Goal: Information Seeking & Learning: Learn about a topic

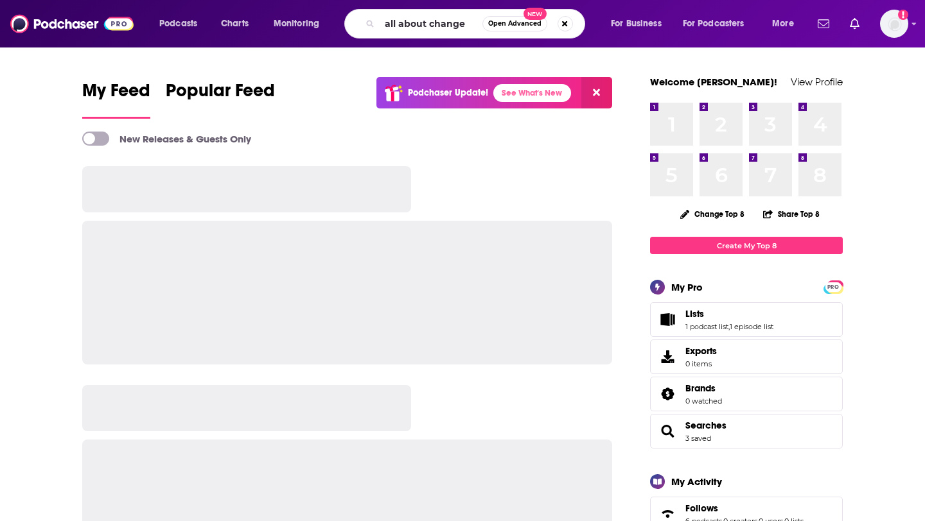
type input "all about change"
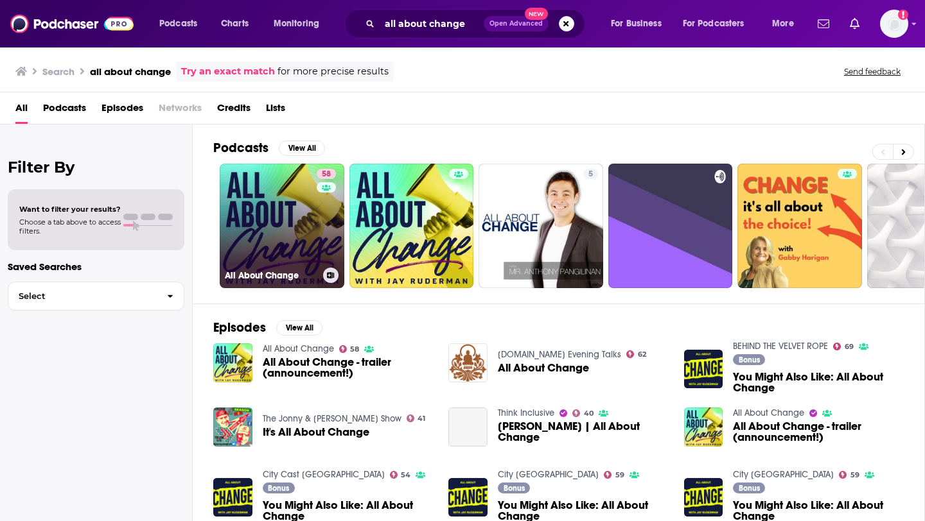
click at [295, 244] on link "58 All About Change" at bounding box center [282, 226] width 125 height 125
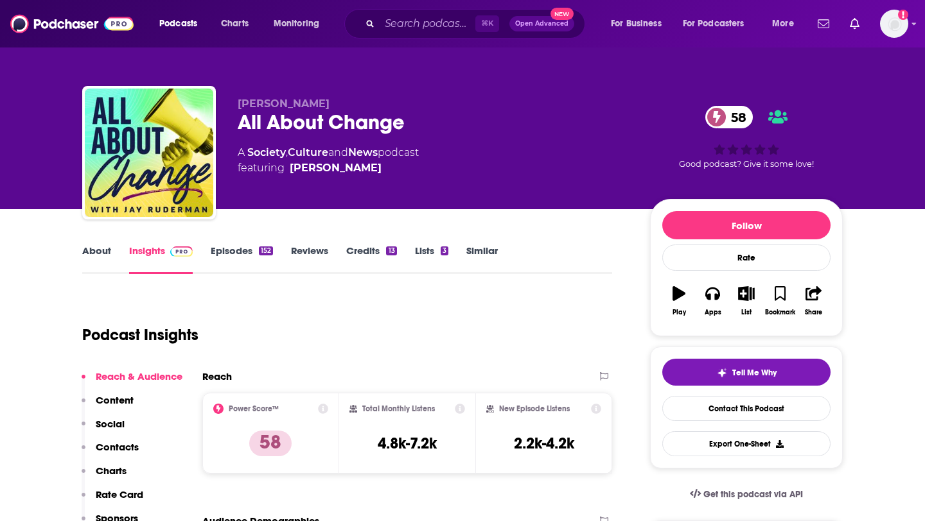
click at [242, 255] on link "Episodes 152" at bounding box center [242, 260] width 62 height 30
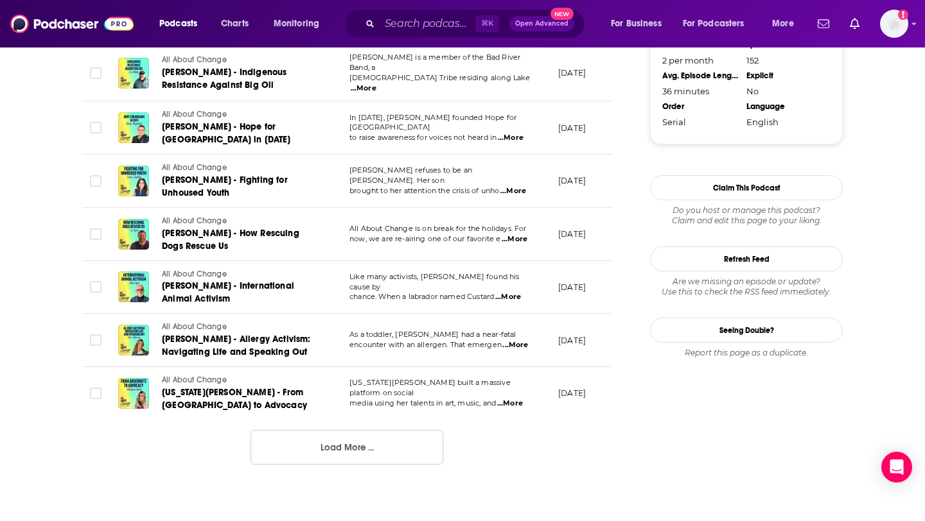
scroll to position [1293, 0]
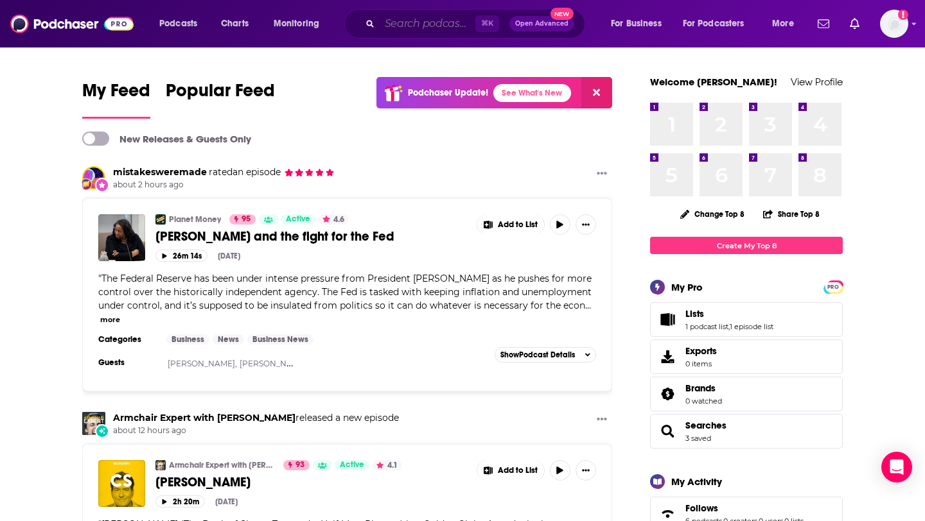
click at [403, 28] on input "Search podcasts, credits, & more..." at bounding box center [428, 23] width 96 height 21
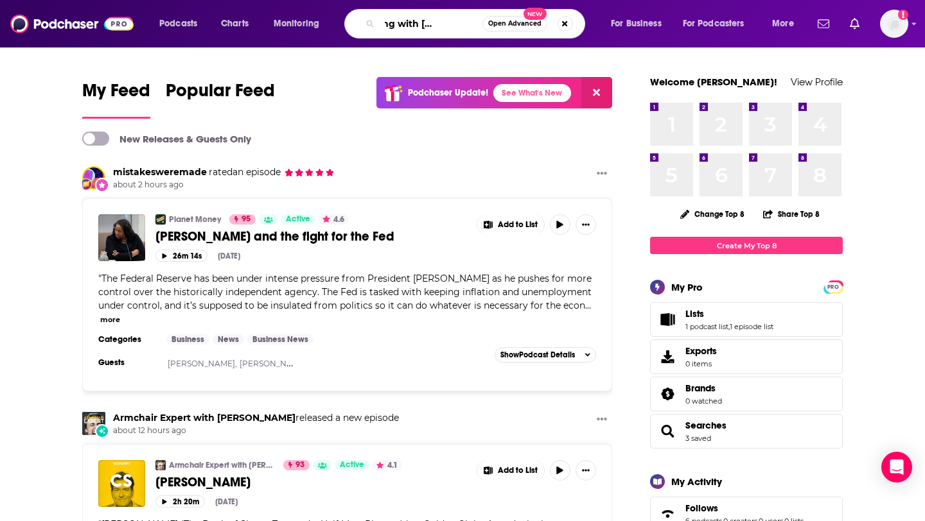
scroll to position [0, 42]
type input "rethinking with adam grant"
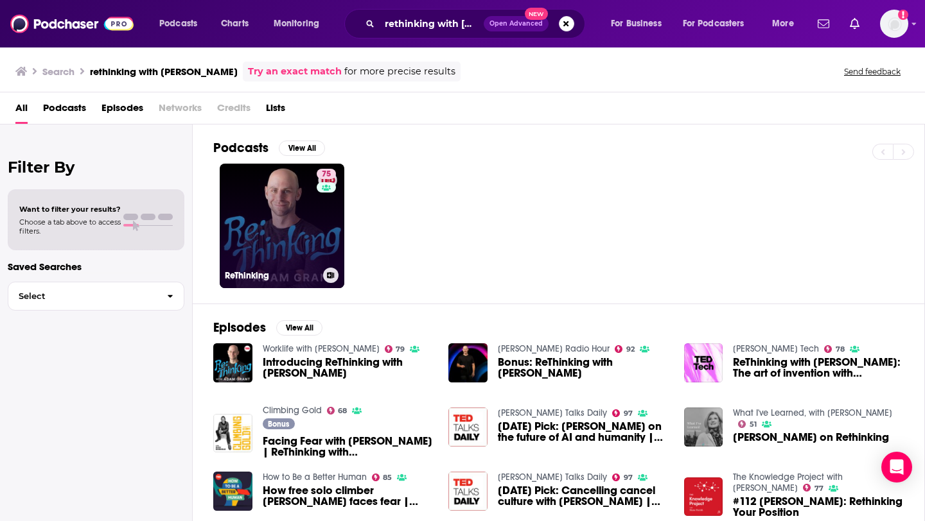
click at [275, 274] on h3 "ReThinking" at bounding box center [271, 275] width 93 height 11
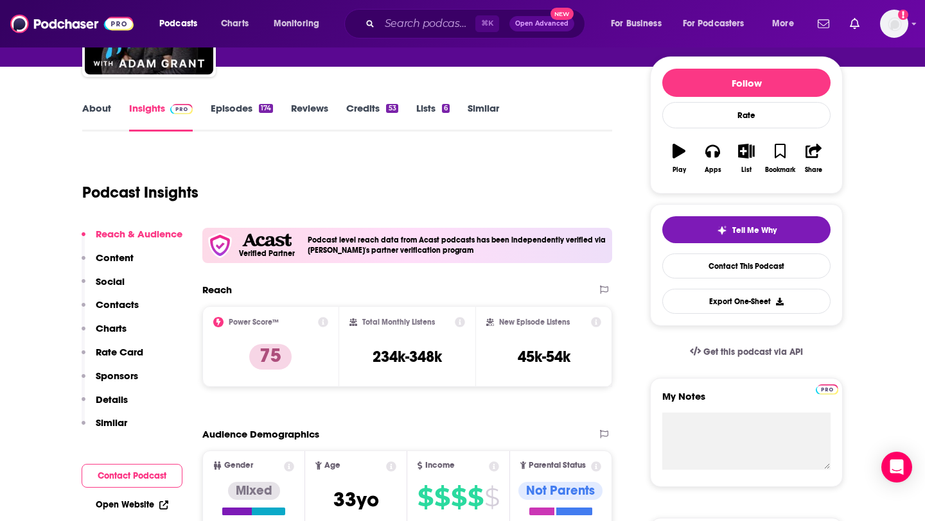
scroll to position [136, 0]
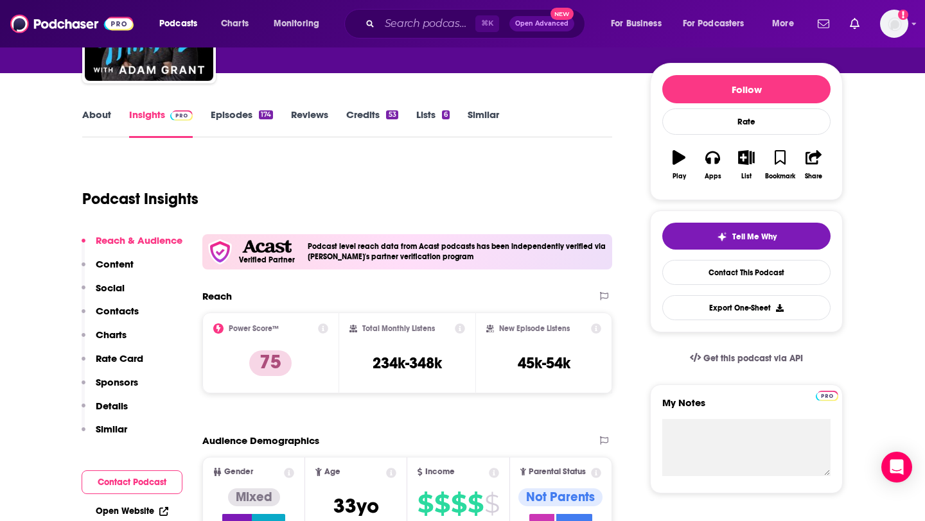
click at [96, 113] on link "About" at bounding box center [96, 124] width 29 height 30
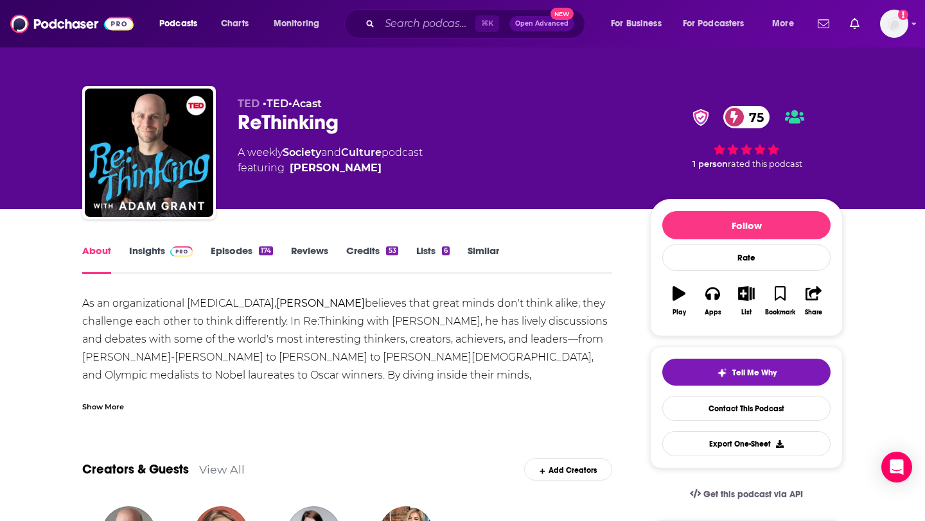
click at [105, 400] on div "Show More" at bounding box center [103, 406] width 42 height 12
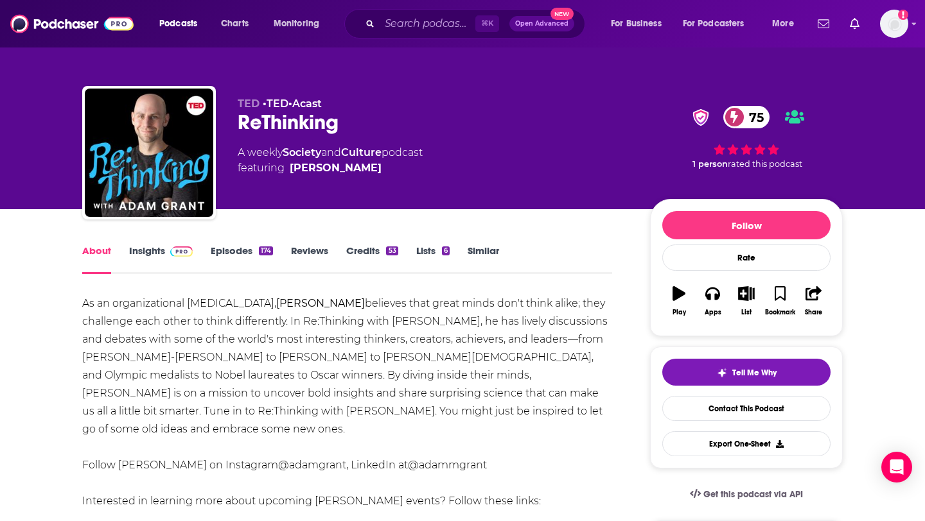
click at [236, 258] on link "Episodes 174" at bounding box center [242, 260] width 62 height 30
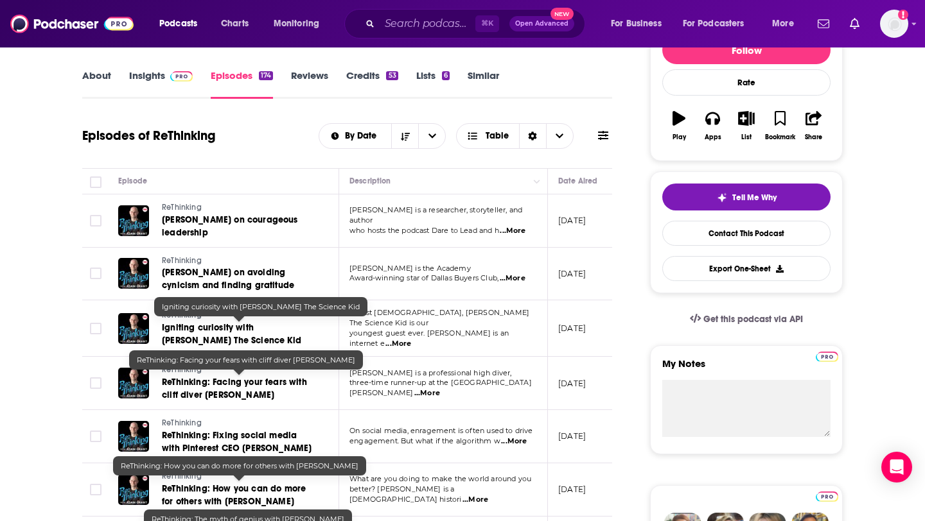
scroll to position [96, 0]
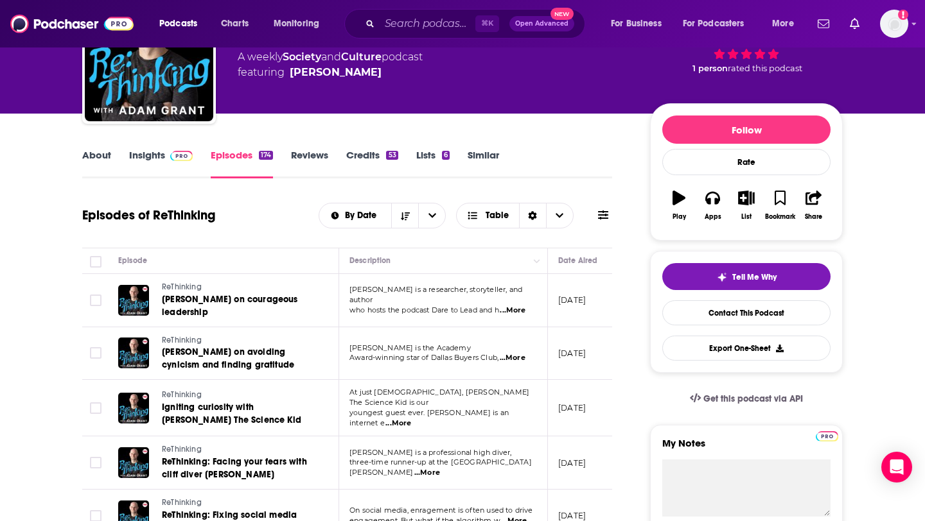
click at [161, 164] on link "Insights" at bounding box center [161, 164] width 64 height 30
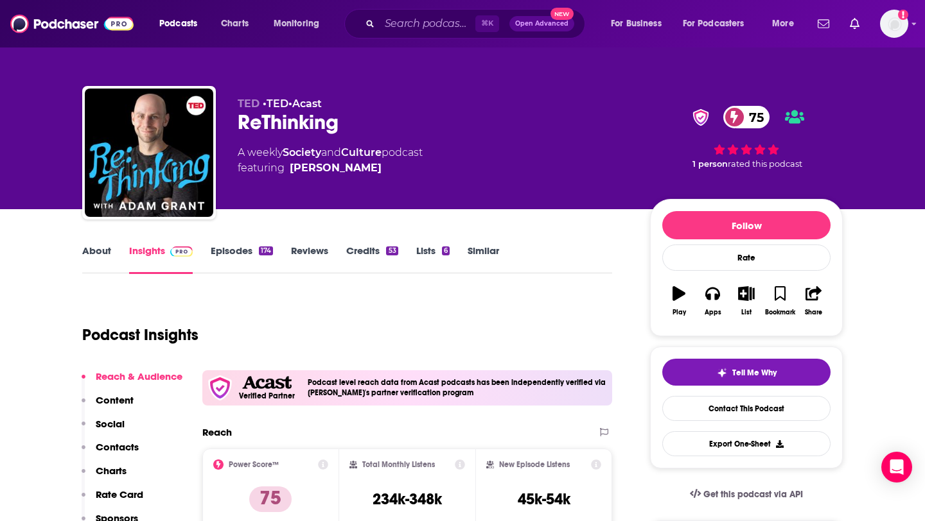
click at [469, 251] on link "Similar" at bounding box center [482, 260] width 31 height 30
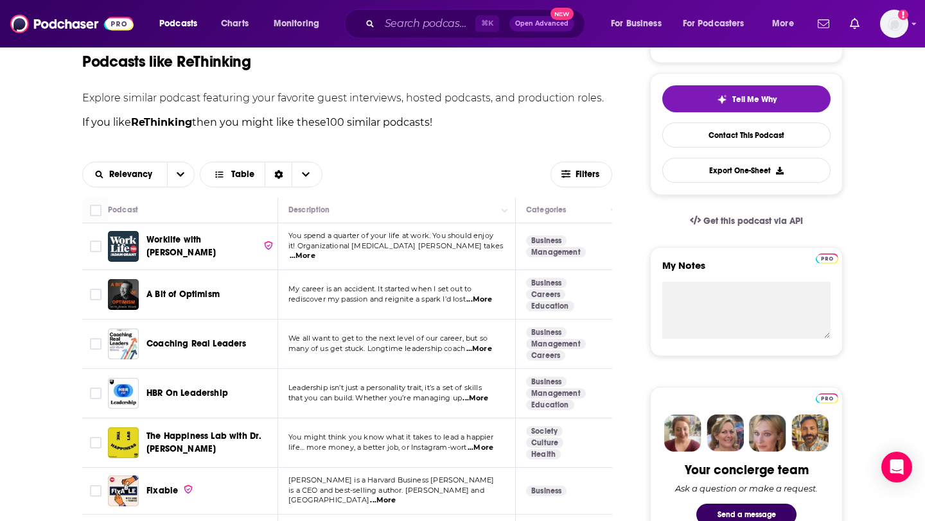
scroll to position [282, 0]
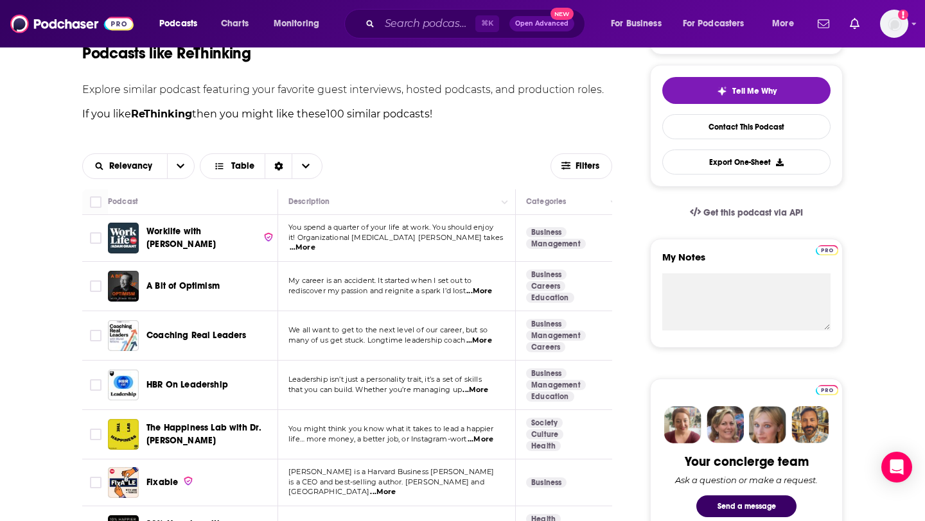
click at [484, 342] on span "...More" at bounding box center [479, 341] width 26 height 10
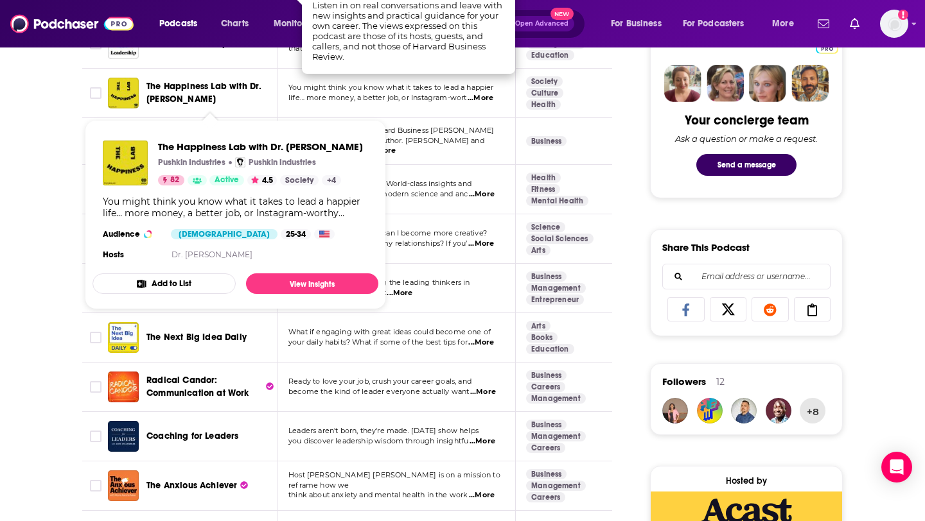
scroll to position [624, 0]
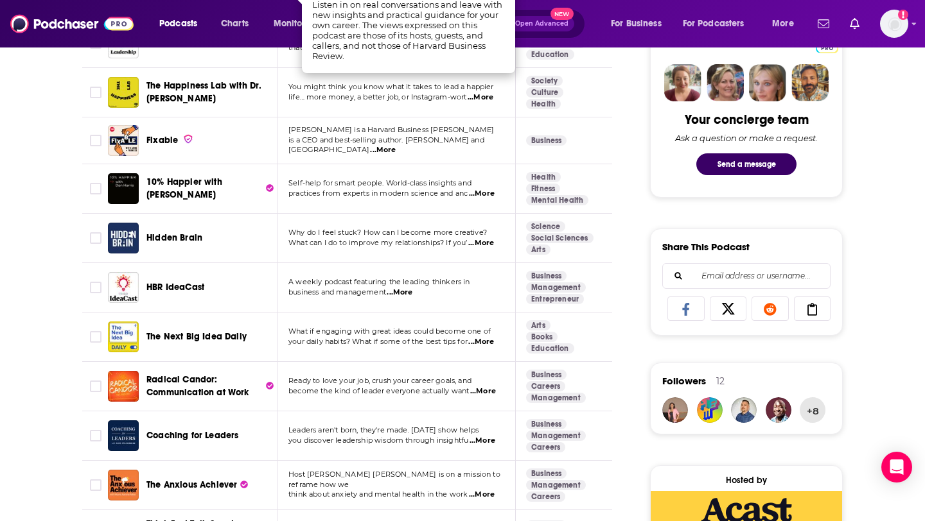
click at [396, 146] on span "...More" at bounding box center [383, 150] width 26 height 10
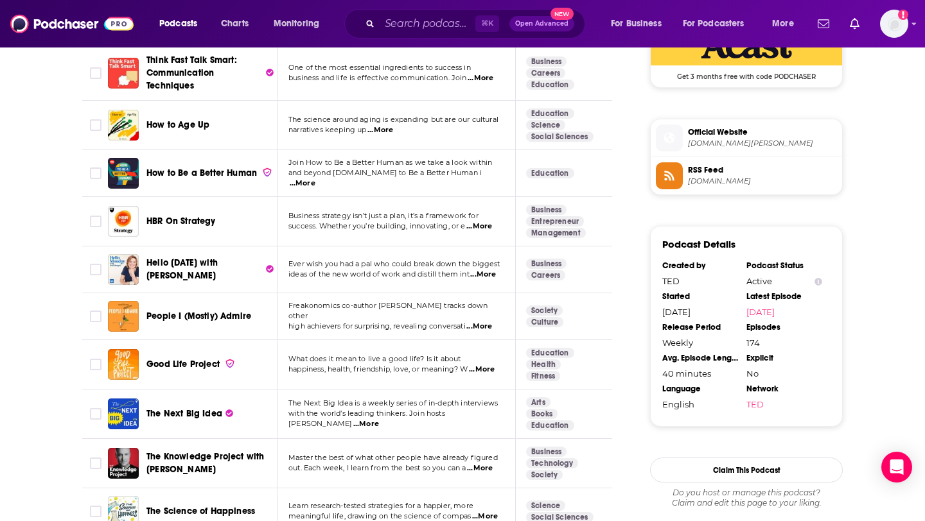
scroll to position [1116, 0]
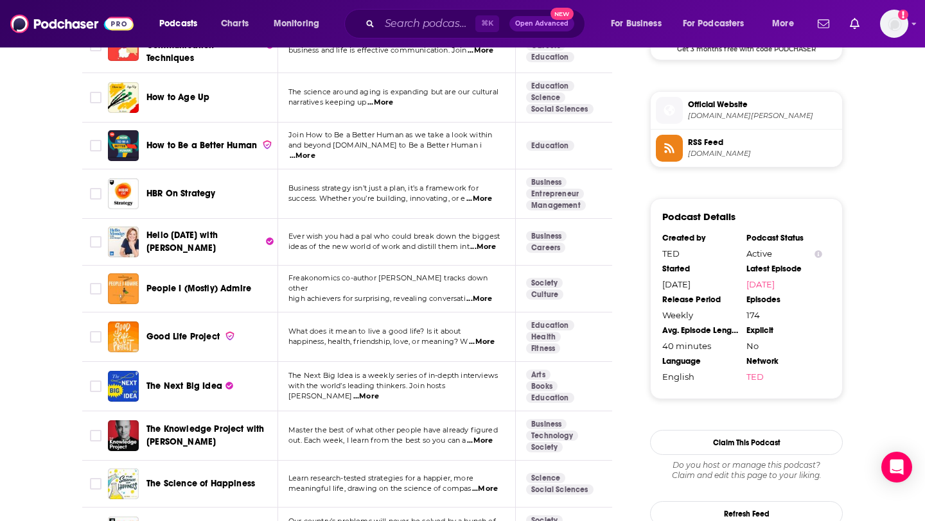
click at [494, 343] on span "...More" at bounding box center [482, 342] width 26 height 10
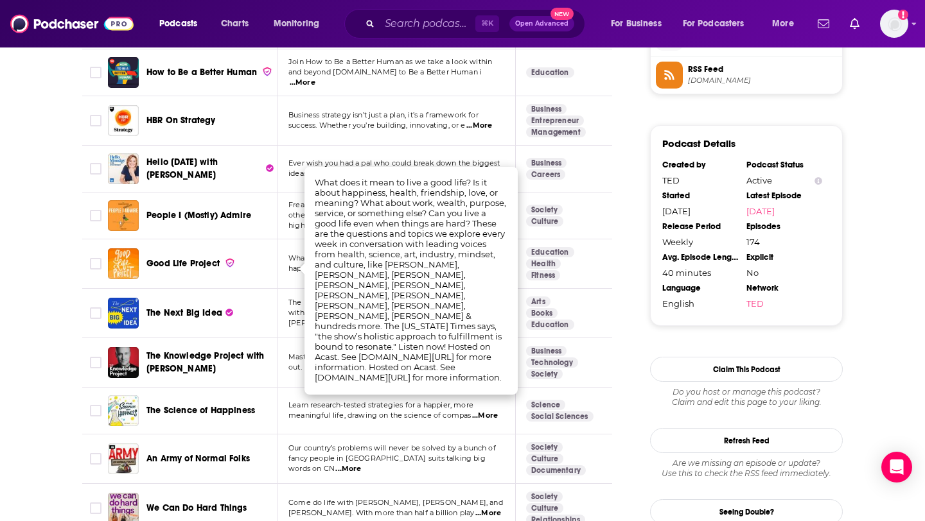
scroll to position [1210, 0]
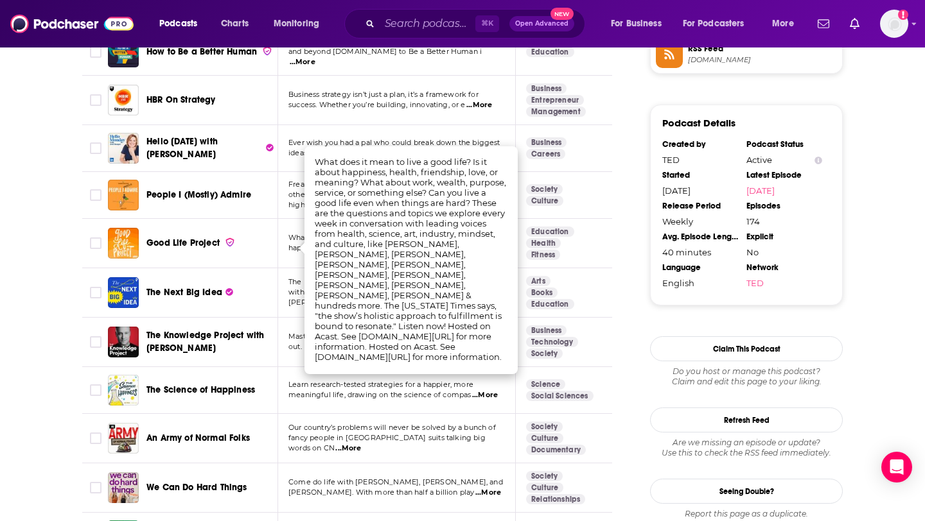
click at [297, 429] on span "Our country’s problems will never be solved by a bunch of" at bounding box center [391, 427] width 207 height 9
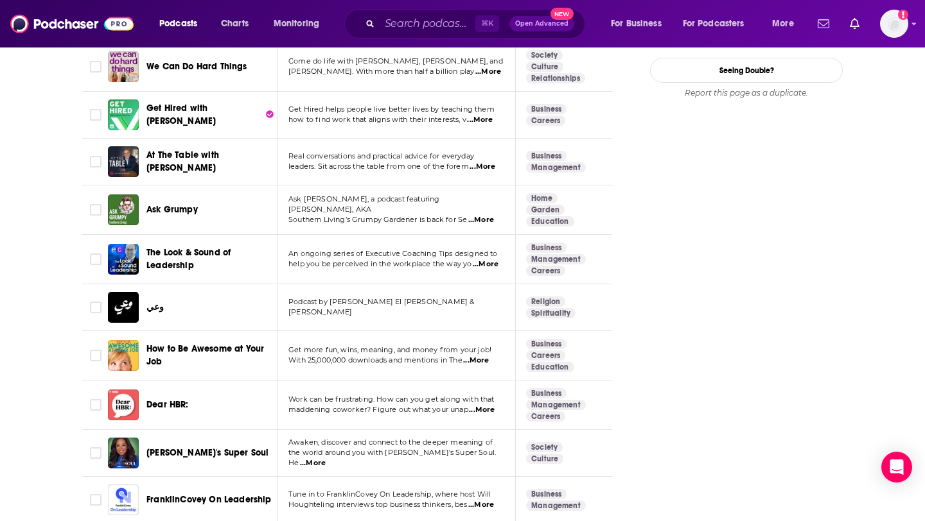
scroll to position [1650, 0]
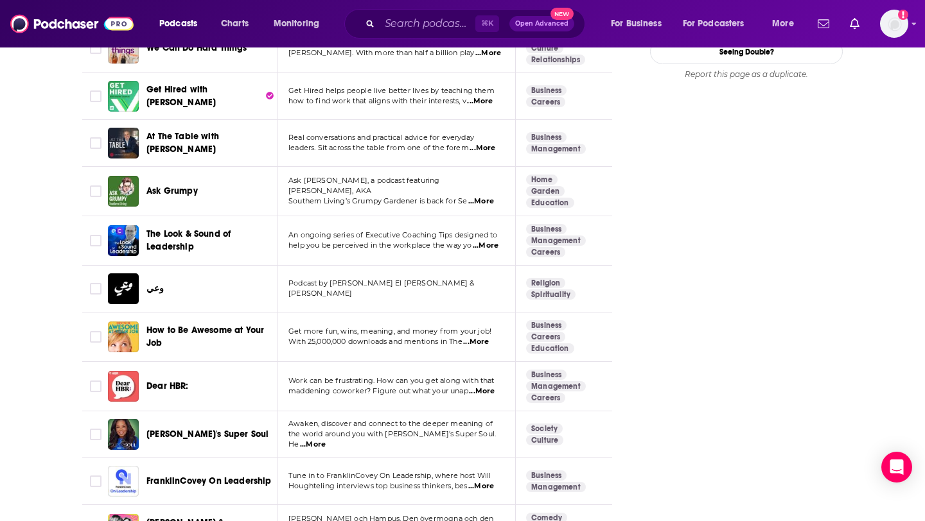
click at [496, 245] on span "...More" at bounding box center [486, 246] width 26 height 10
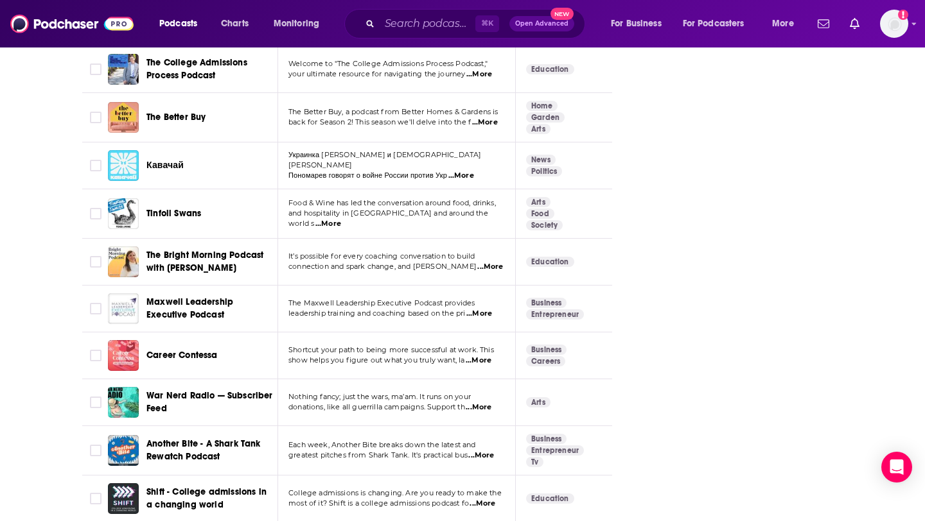
scroll to position [2563, 0]
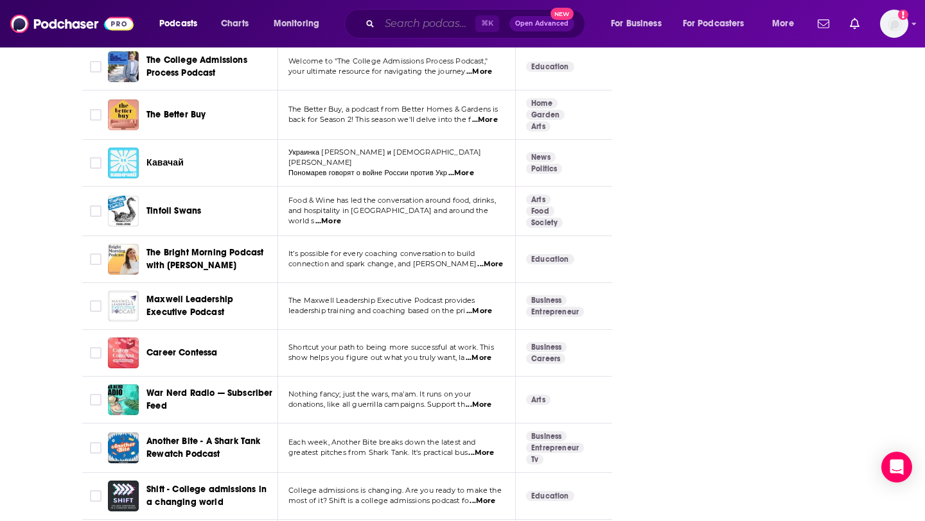
click at [458, 26] on input "Search podcasts, credits, & more..." at bounding box center [428, 23] width 96 height 21
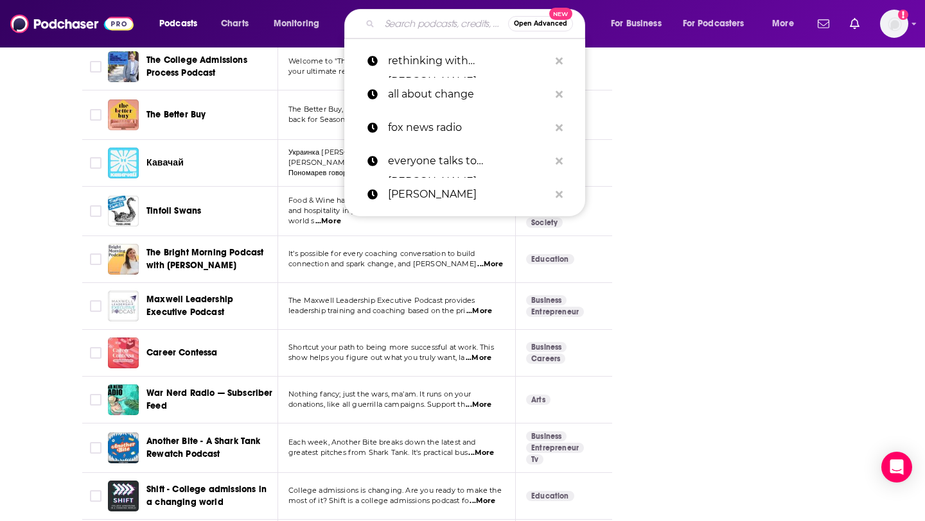
paste input "Tropical MBA"
type input "Tropical MBA"
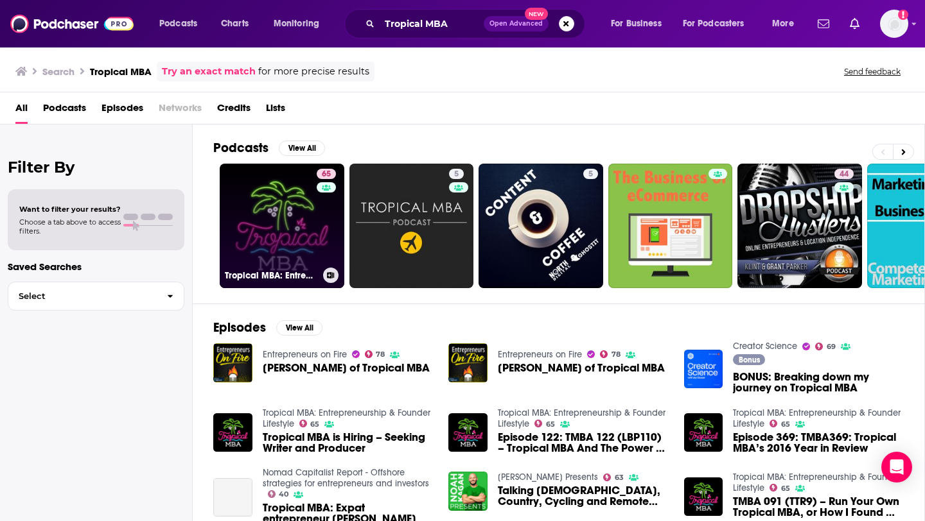
click at [331, 246] on div "65" at bounding box center [328, 218] width 22 height 99
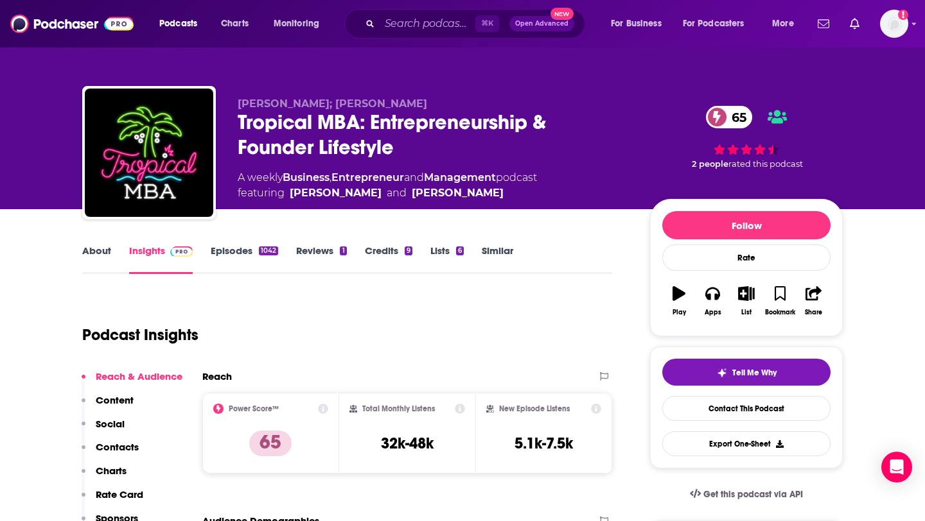
click at [96, 247] on link "About" at bounding box center [96, 260] width 29 height 30
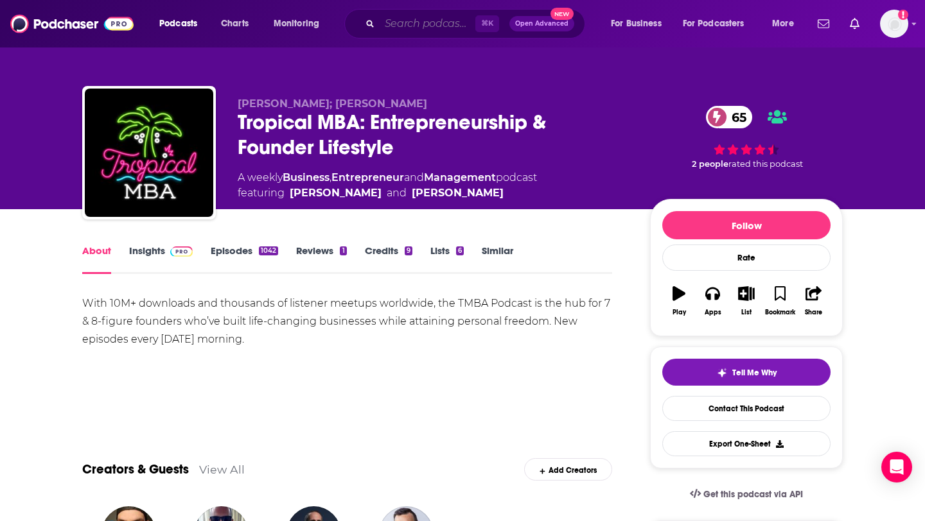
click at [439, 26] on input "Search podcasts, credits, & more..." at bounding box center [428, 23] width 96 height 21
paste input "The Tim Ferriss Show"
type input "The Tim Ferriss Show"
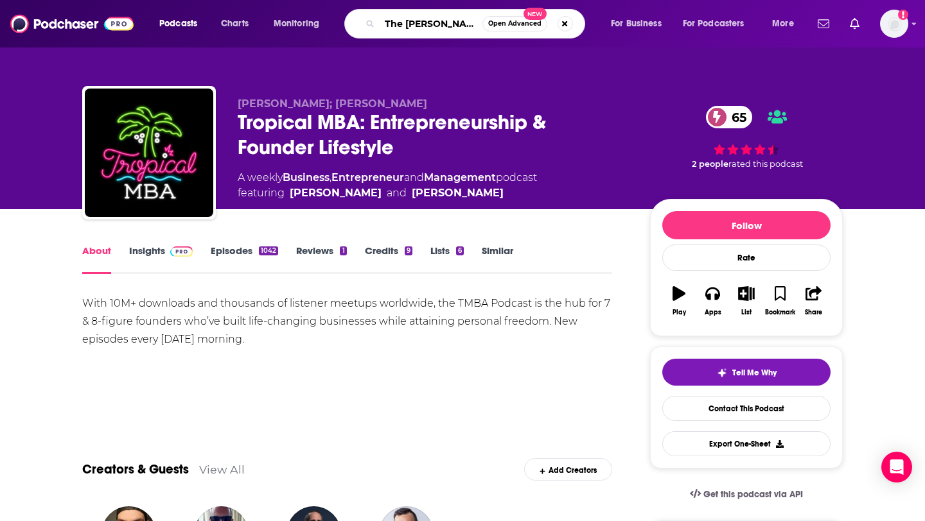
scroll to position [0, 12]
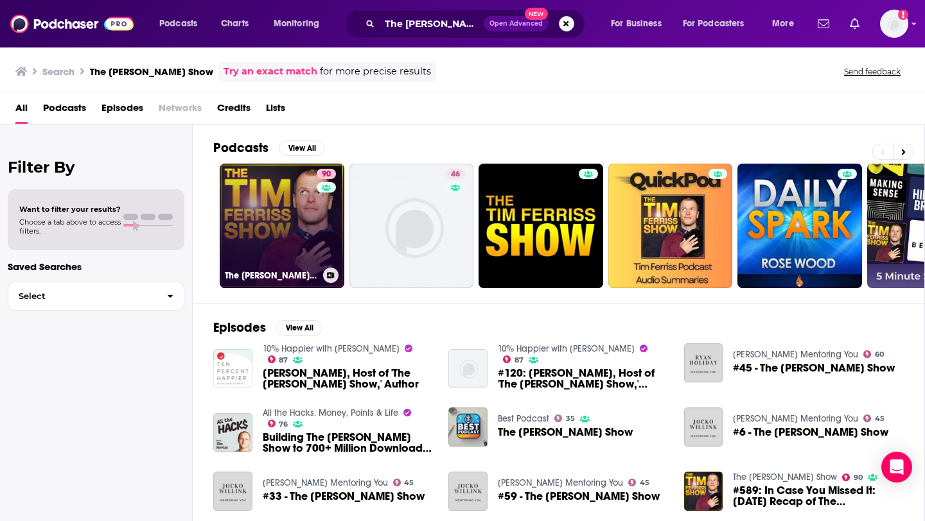
click at [317, 222] on div "90" at bounding box center [328, 218] width 22 height 99
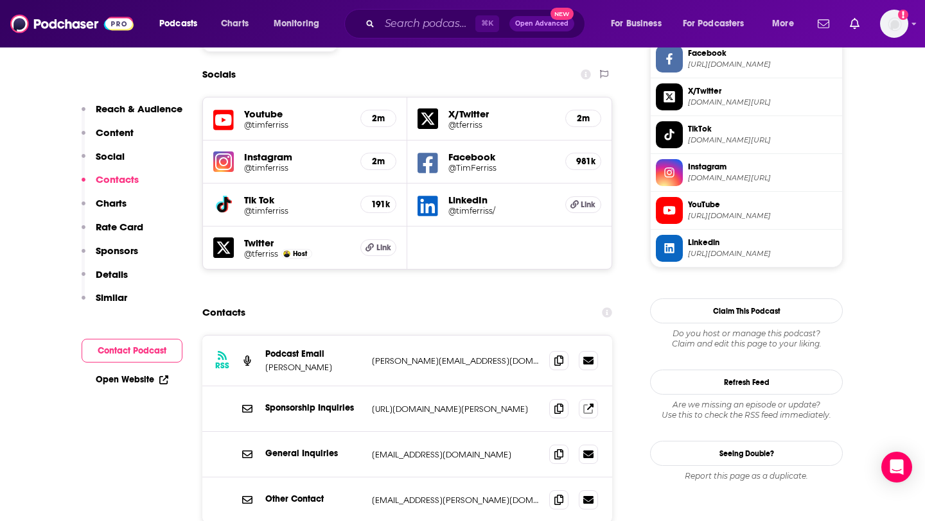
scroll to position [1126, 0]
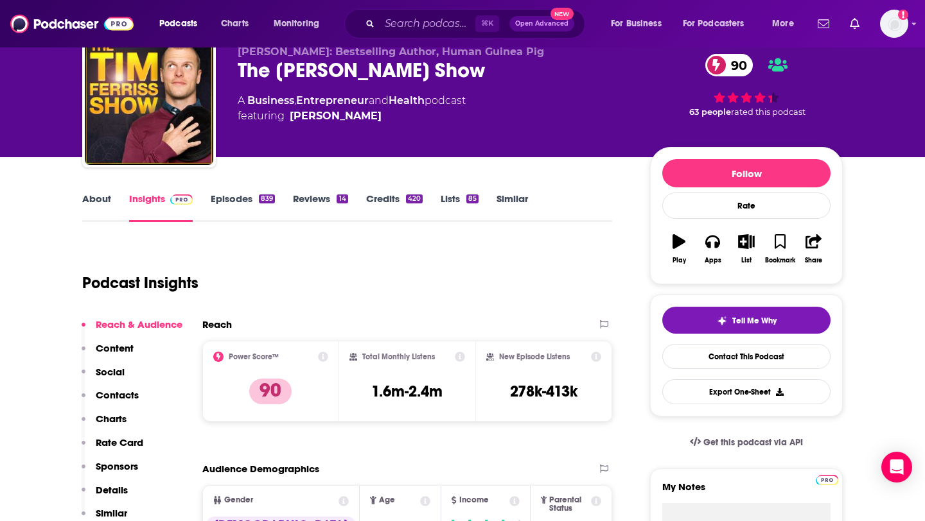
scroll to position [44, 0]
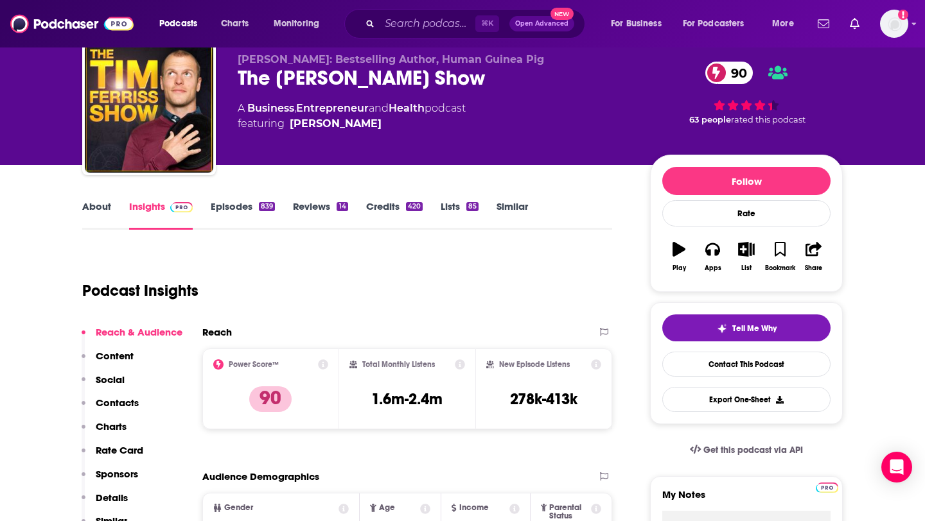
click at [517, 207] on link "Similar" at bounding box center [511, 215] width 31 height 30
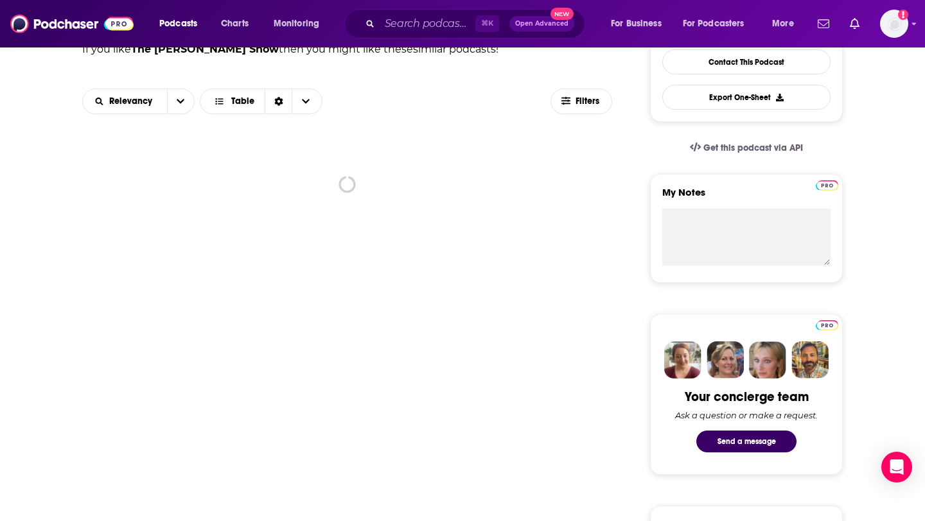
scroll to position [389, 0]
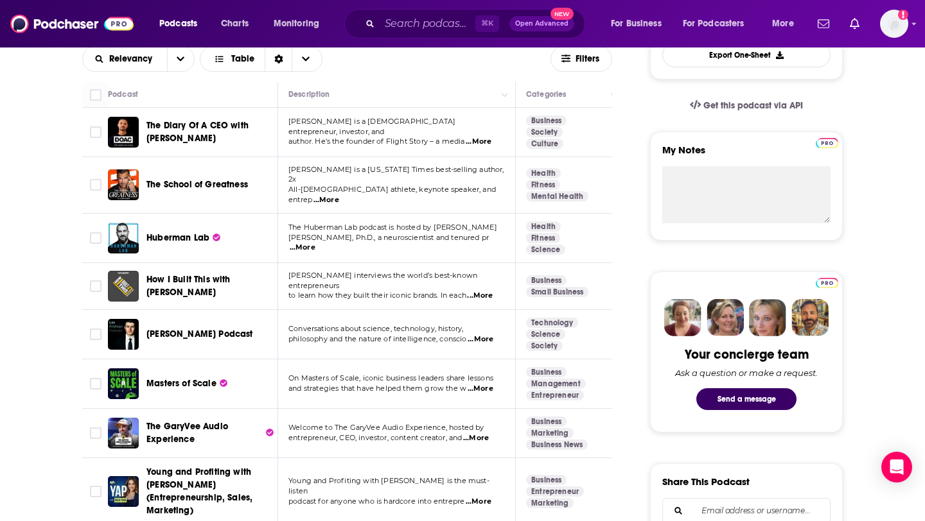
click at [469, 188] on span "All-American athlete, keynote speaker, and entrep" at bounding box center [391, 194] width 207 height 19
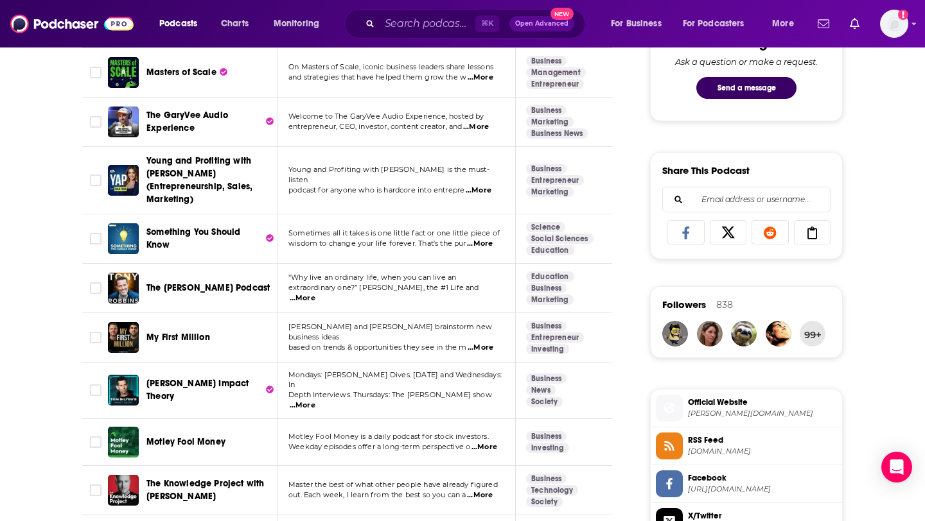
scroll to position [702, 0]
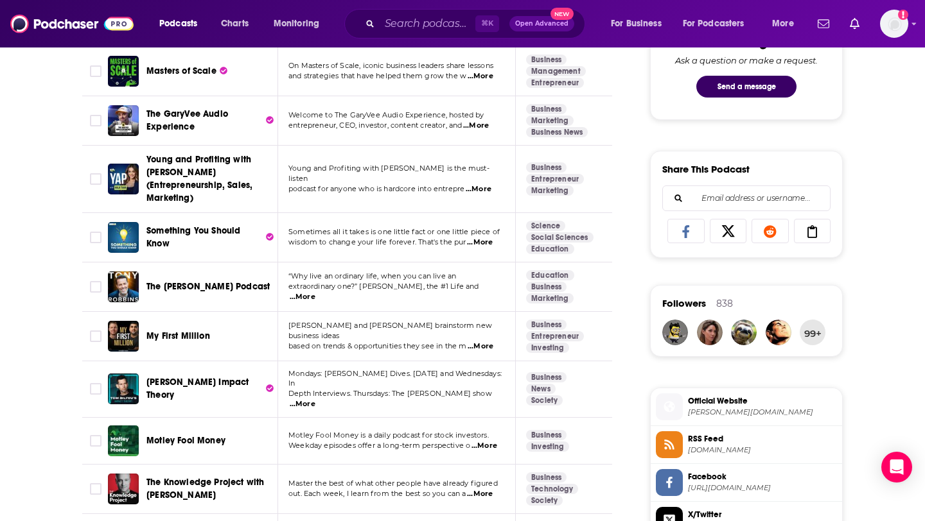
click at [487, 238] on span "...More" at bounding box center [480, 243] width 26 height 10
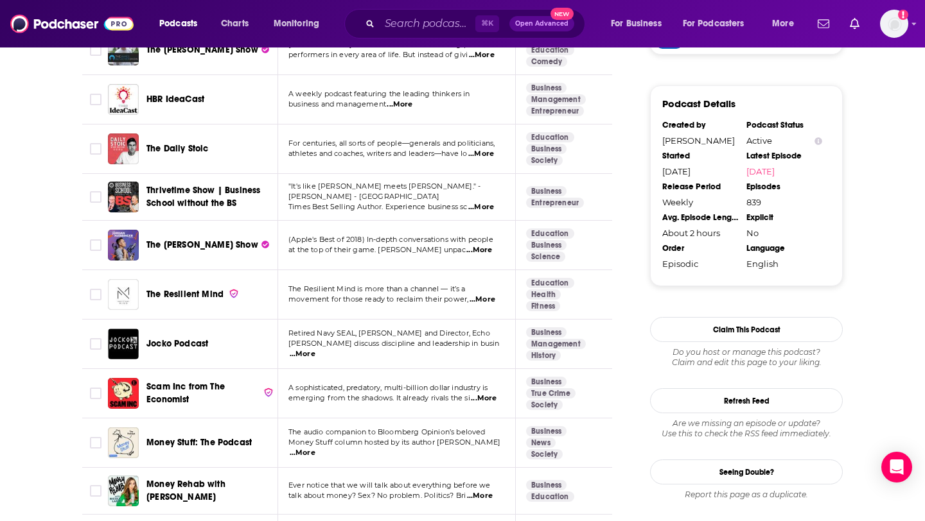
scroll to position [1340, 0]
click at [489, 245] on span "...More" at bounding box center [479, 250] width 26 height 10
click at [282, 270] on td "The Resilient Mind is more than a channel — it’s a movement for those ready to …" at bounding box center [397, 294] width 238 height 49
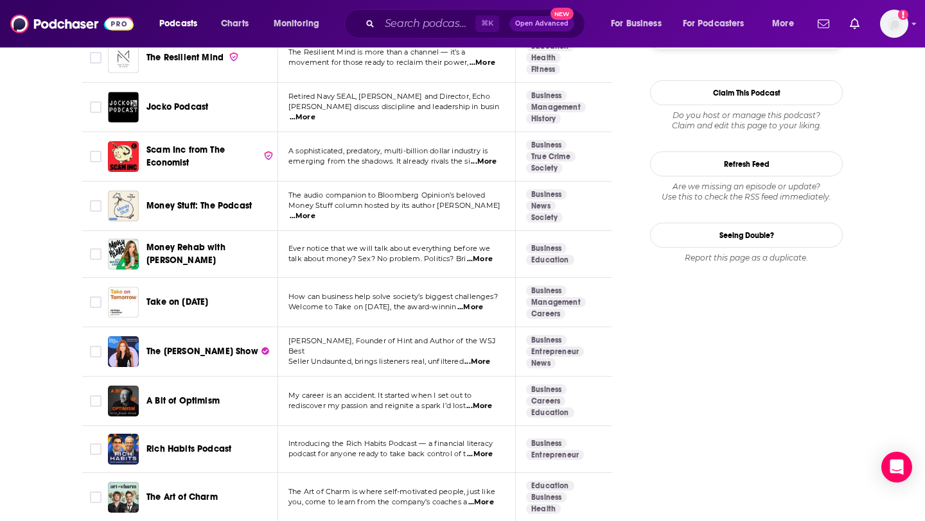
scroll to position [1577, 0]
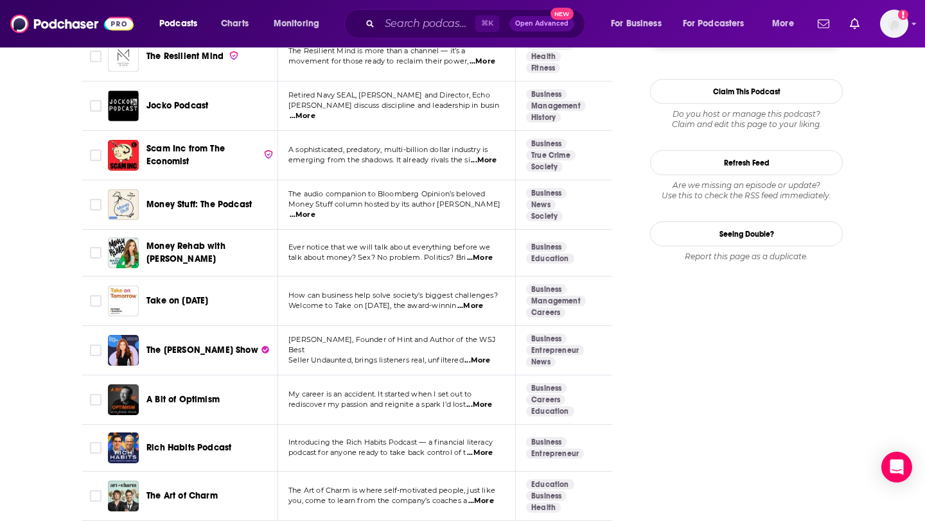
click at [482, 301] on span "...More" at bounding box center [470, 306] width 26 height 10
click at [487, 356] on span "...More" at bounding box center [477, 361] width 26 height 10
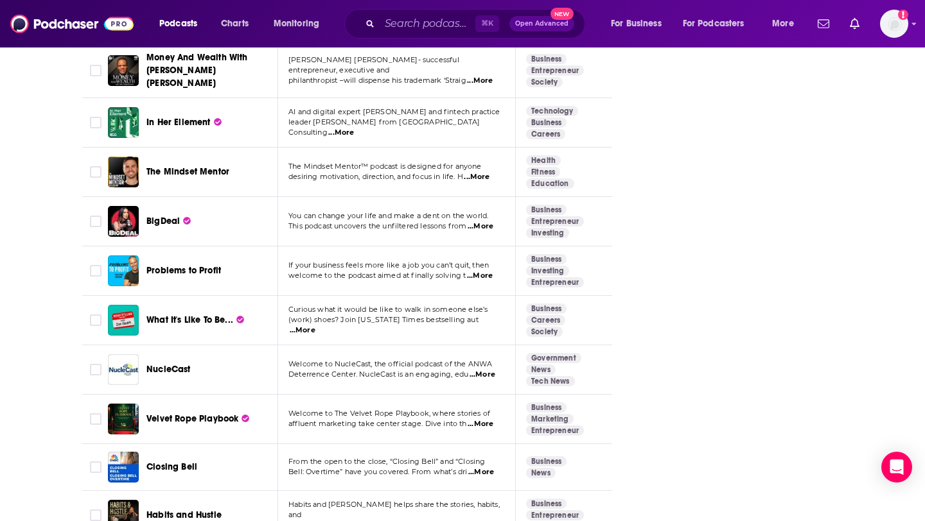
scroll to position [2204, 0]
click at [484, 270] on span "...More" at bounding box center [480, 275] width 26 height 10
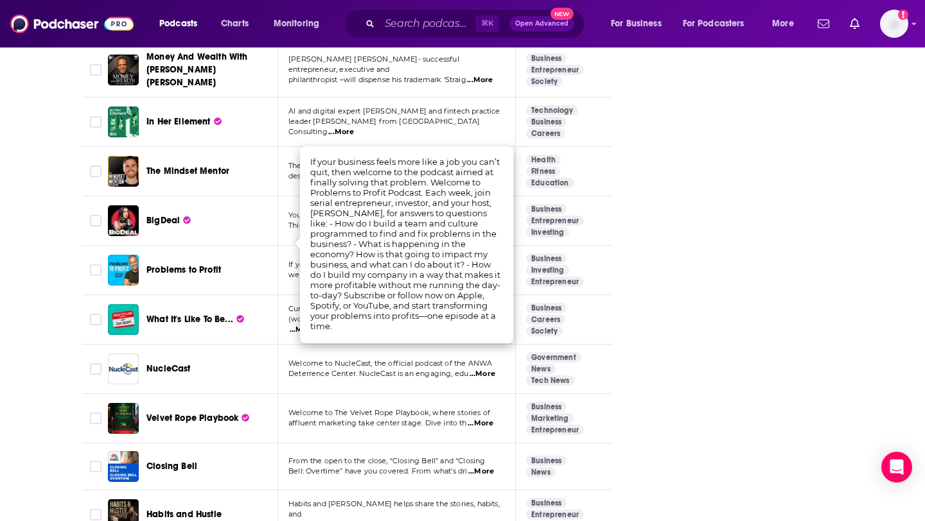
click at [238, 264] on div "Problems to Profit" at bounding box center [213, 270] width 134 height 13
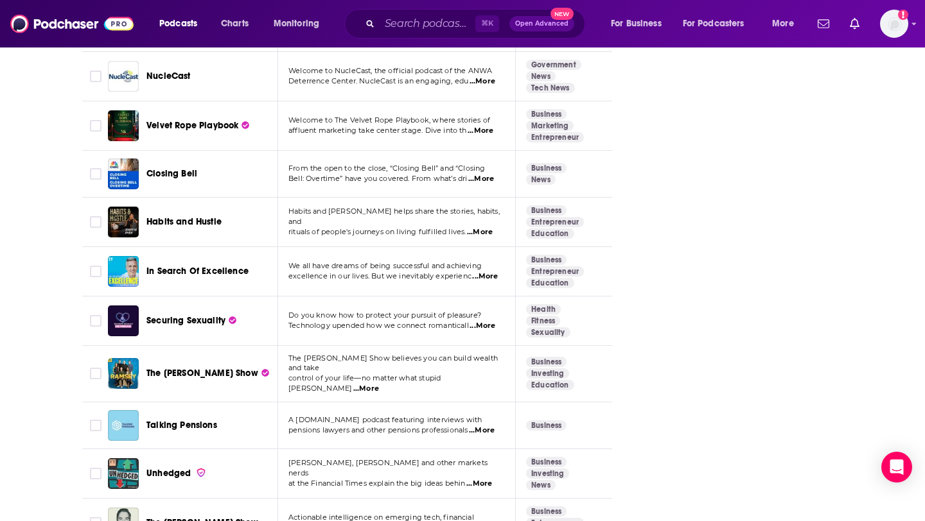
scroll to position [2497, 0]
click at [485, 173] on span "...More" at bounding box center [481, 178] width 26 height 10
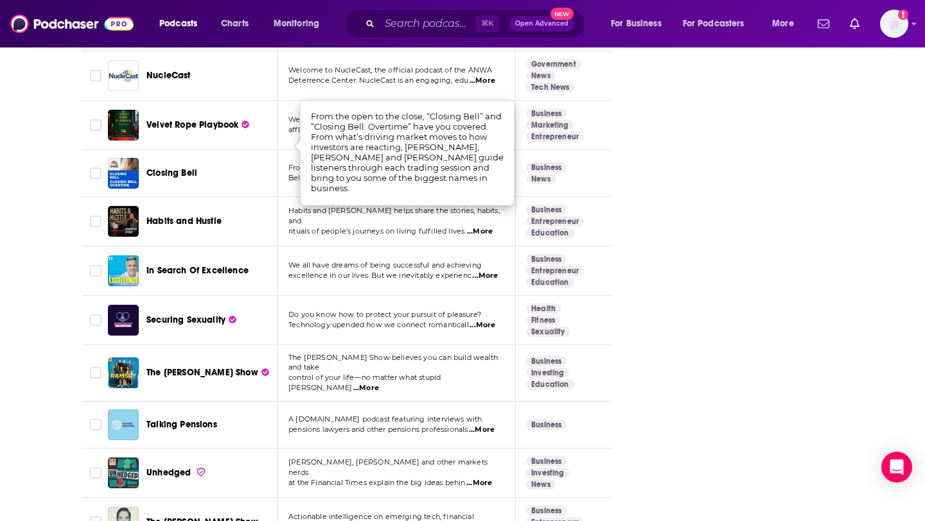
click at [427, 203] on td "Habits and Hustle helps share the stories, habits, and rituals of people's jour…" at bounding box center [397, 221] width 238 height 49
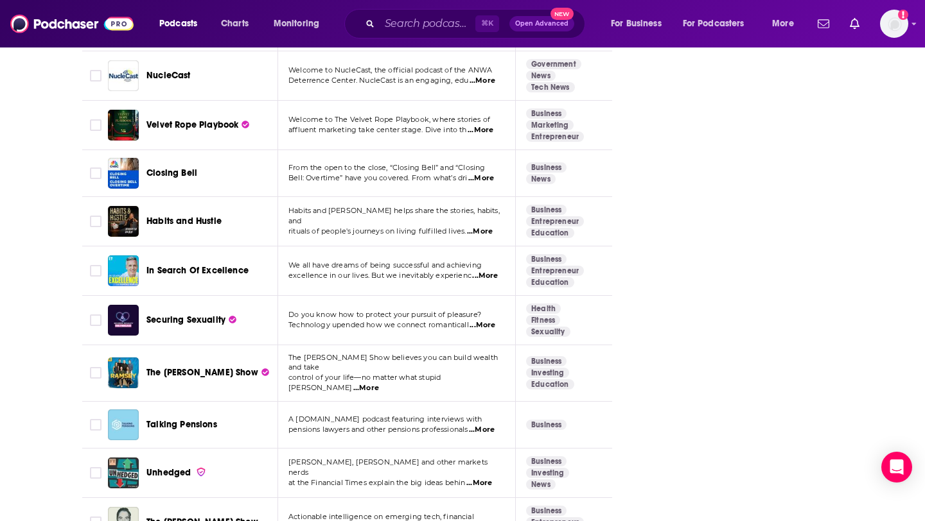
click at [410, 271] on span "excellence in our lives. But we inevitably experienc" at bounding box center [379, 275] width 183 height 9
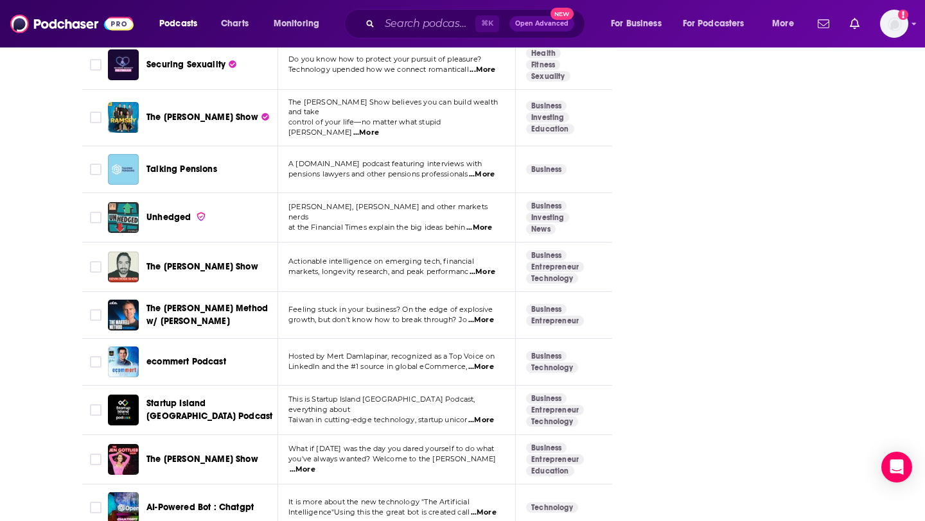
scroll to position [2754, 0]
click at [494, 315] on span "...More" at bounding box center [481, 320] width 26 height 10
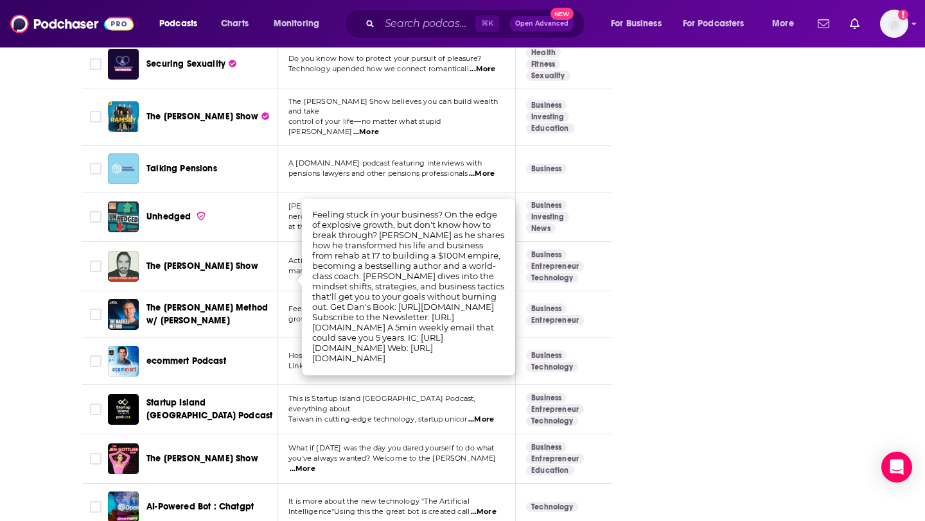
click at [287, 292] on td "Feeling stuck in your business? On the edge of explosive growth, but don't know…" at bounding box center [397, 315] width 238 height 47
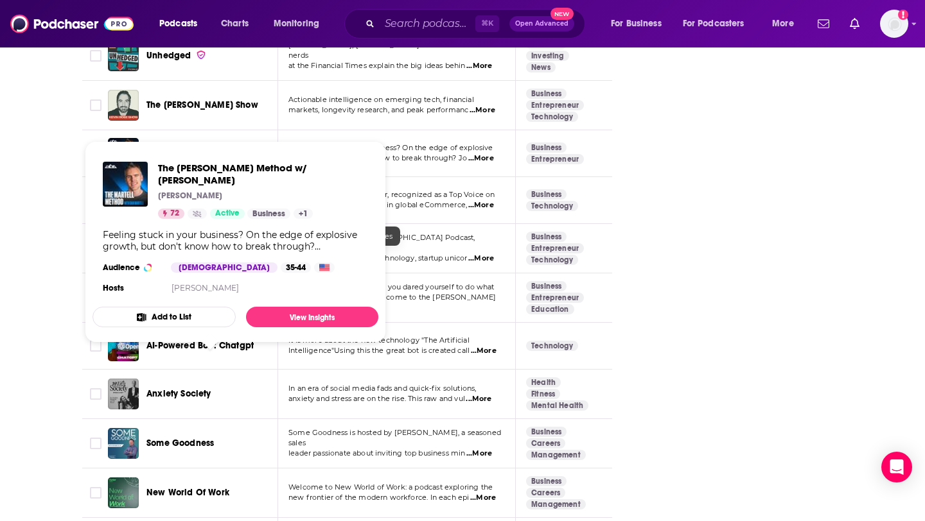
scroll to position [2917, 0]
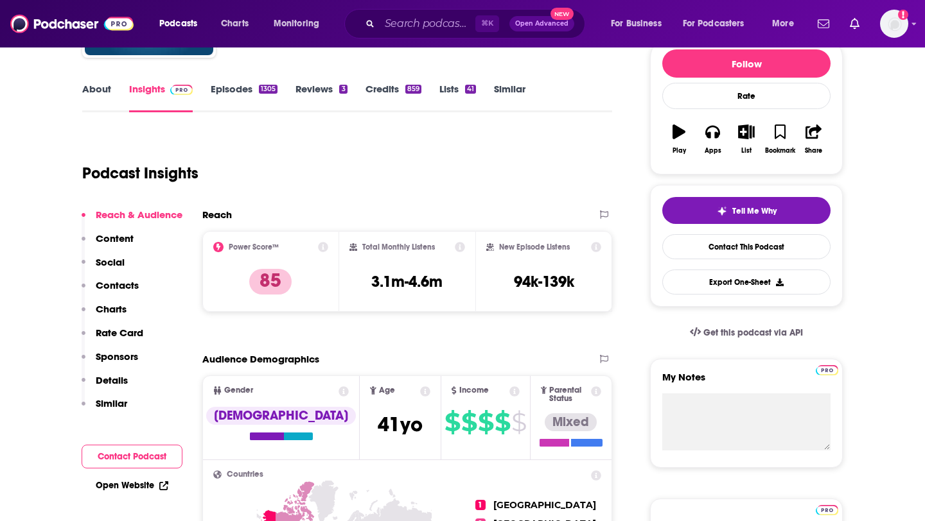
scroll to position [121, 0]
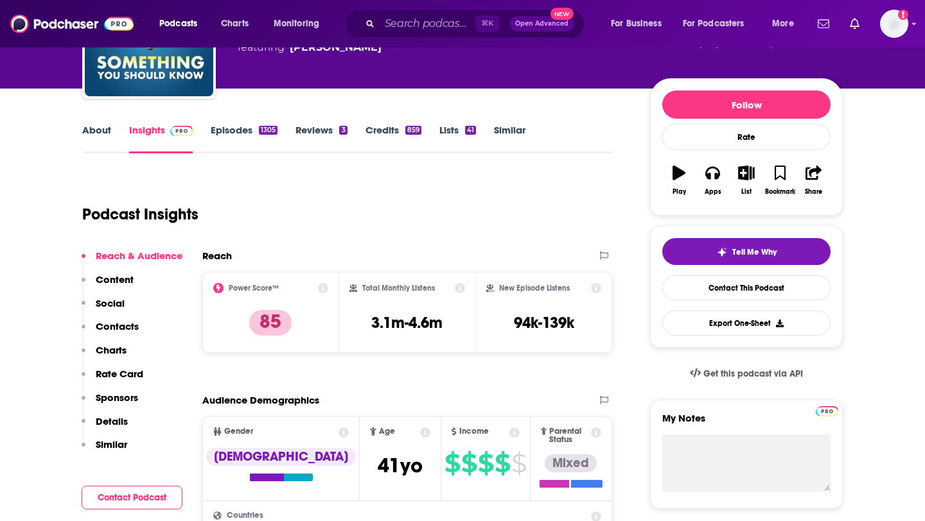
click at [230, 132] on link "Episodes 1305" at bounding box center [244, 139] width 67 height 30
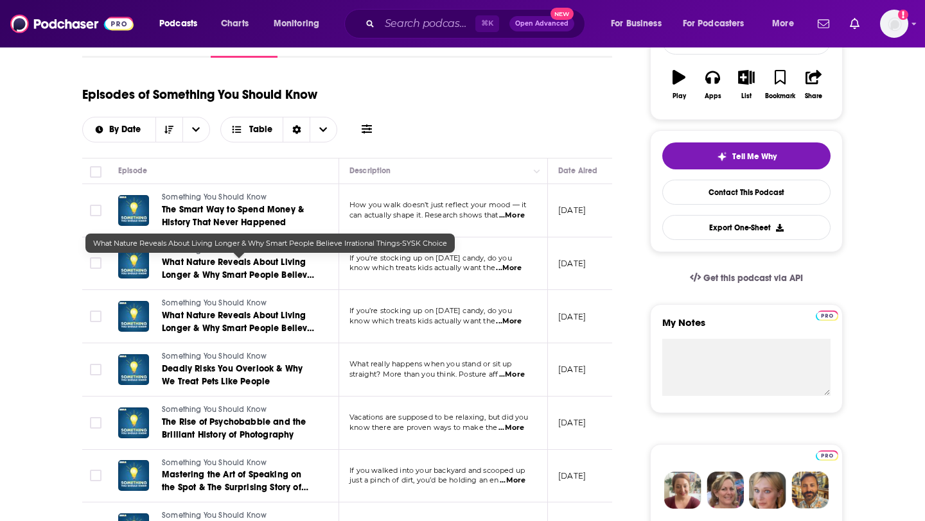
scroll to position [220, 0]
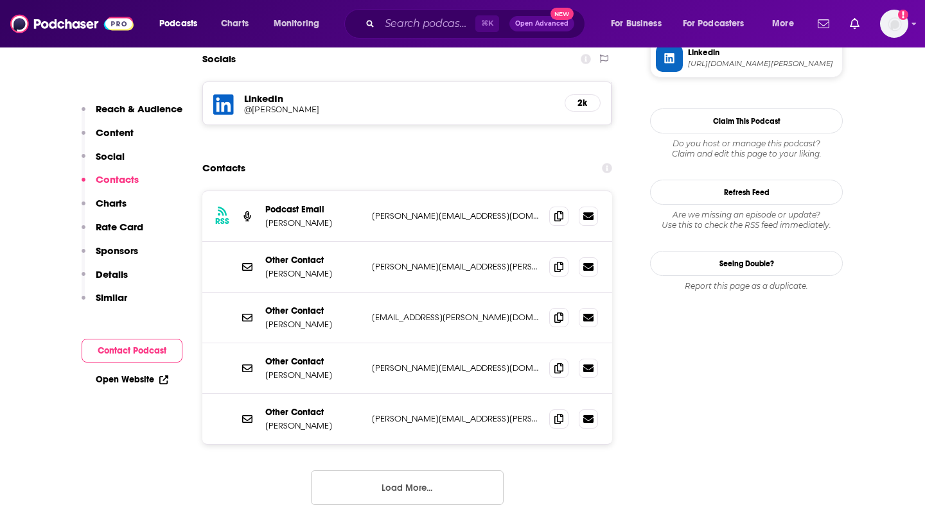
scroll to position [1158, 0]
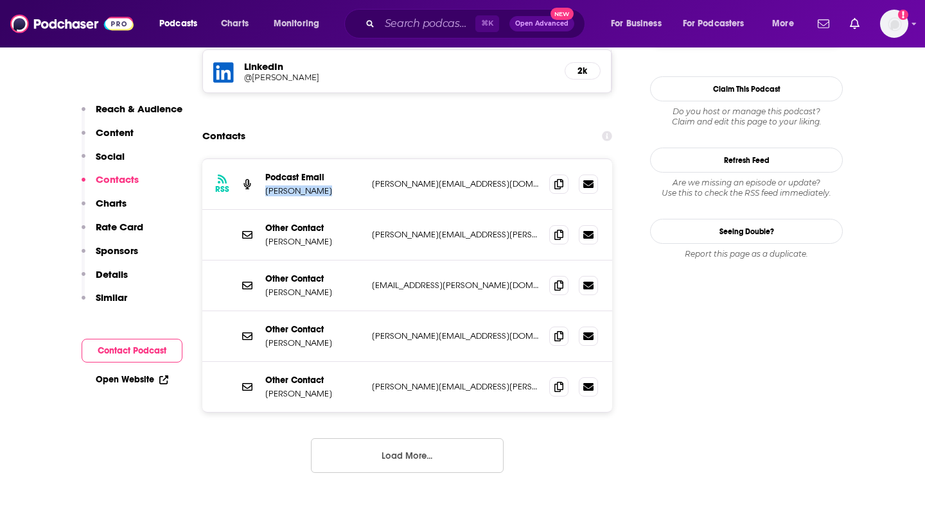
drag, startPoint x: 329, startPoint y: 149, endPoint x: 261, endPoint y: 149, distance: 67.4
click at [261, 159] on div "RSS Podcast Email Sarah Perkins stephanie@quillit.io stephanie@quillit.io" at bounding box center [407, 184] width 410 height 51
copy p "Sarah Perkins"
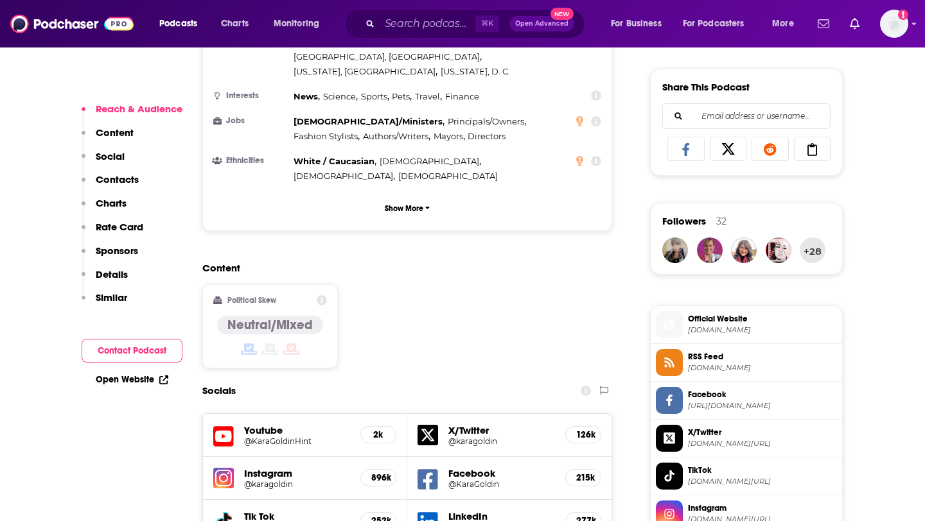
scroll to position [1099, 0]
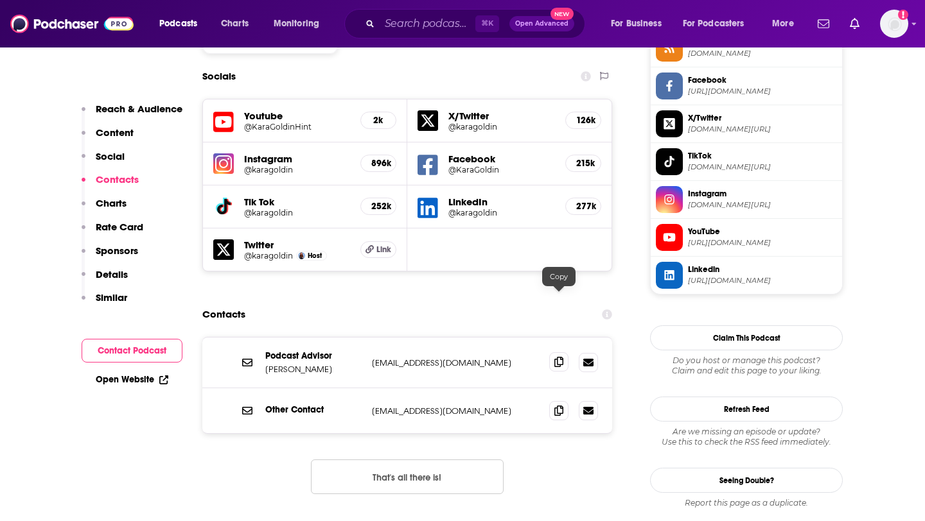
click at [557, 357] on icon at bounding box center [558, 362] width 9 height 10
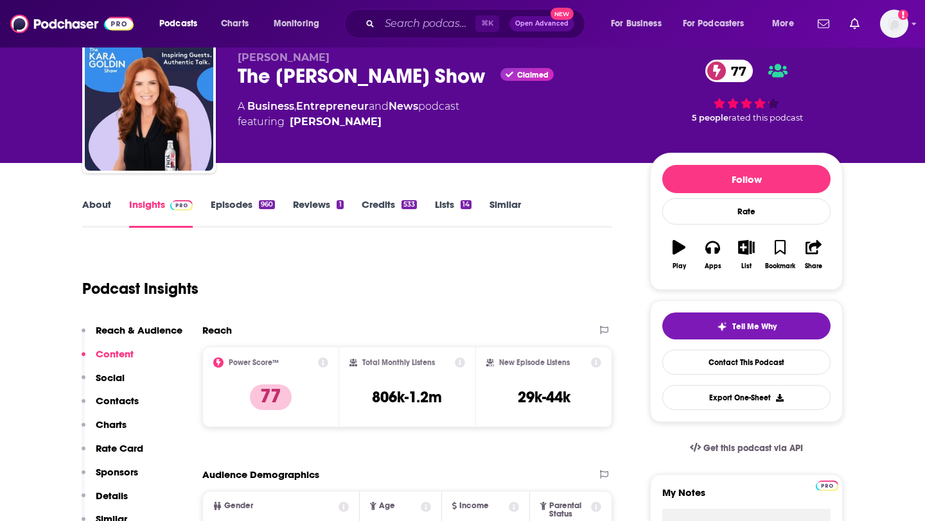
scroll to position [0, 0]
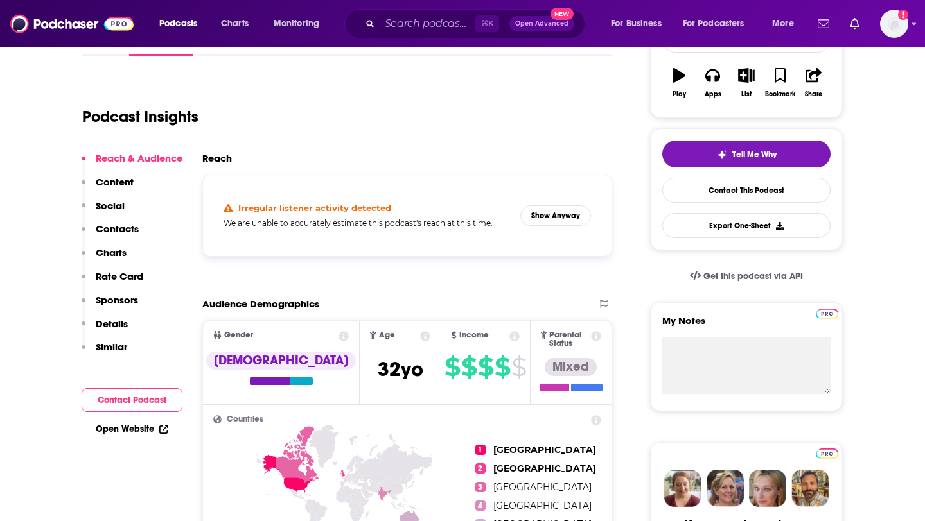
scroll to position [250, 0]
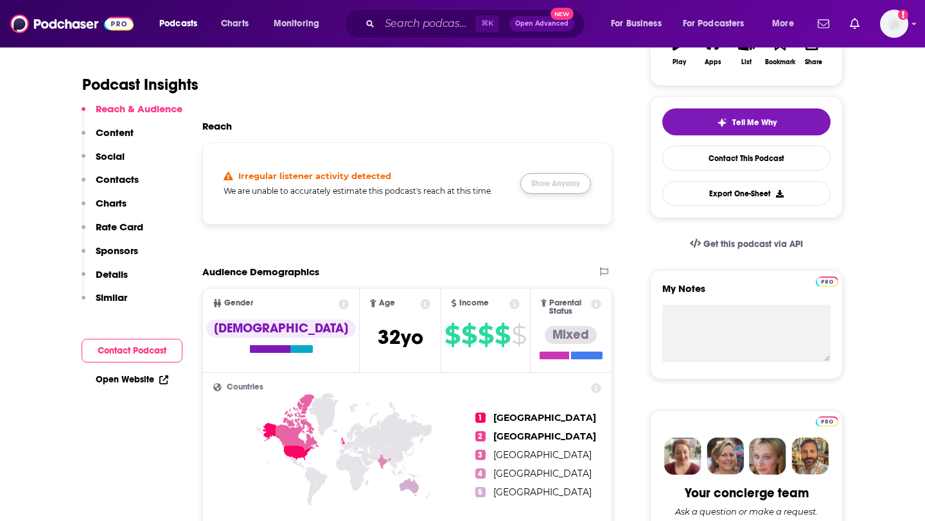
click at [567, 178] on button "Show Anyway" at bounding box center [555, 183] width 71 height 21
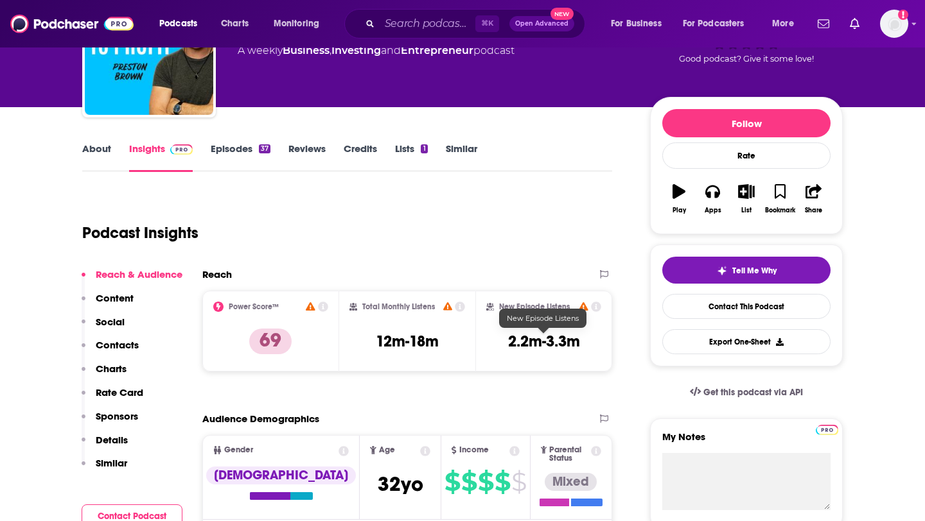
scroll to position [39, 0]
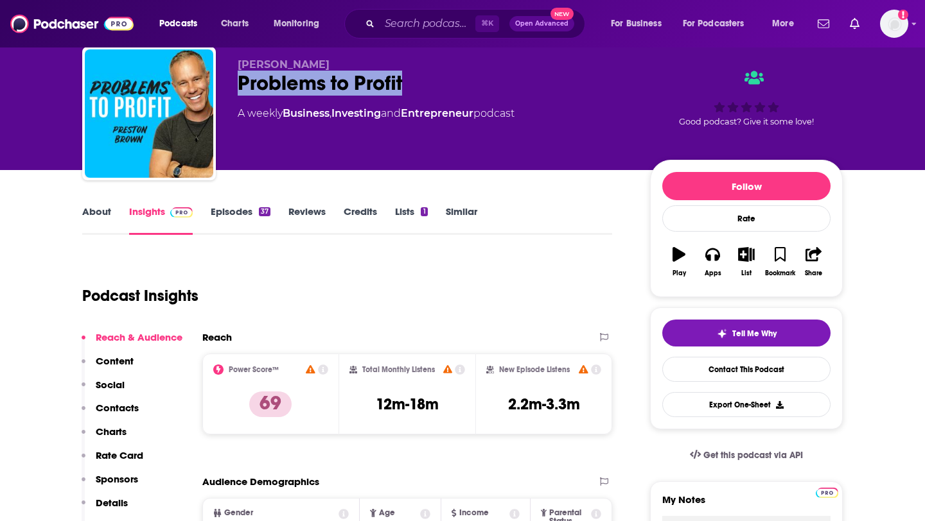
drag, startPoint x: 444, startPoint y: 86, endPoint x: 221, endPoint y: 84, distance: 223.5
click at [221, 84] on div "Preston Brown Problems to Profit A weekly Business , Investing and Entrepreneur…" at bounding box center [462, 116] width 760 height 139
copy h2 "Problems to Profit"
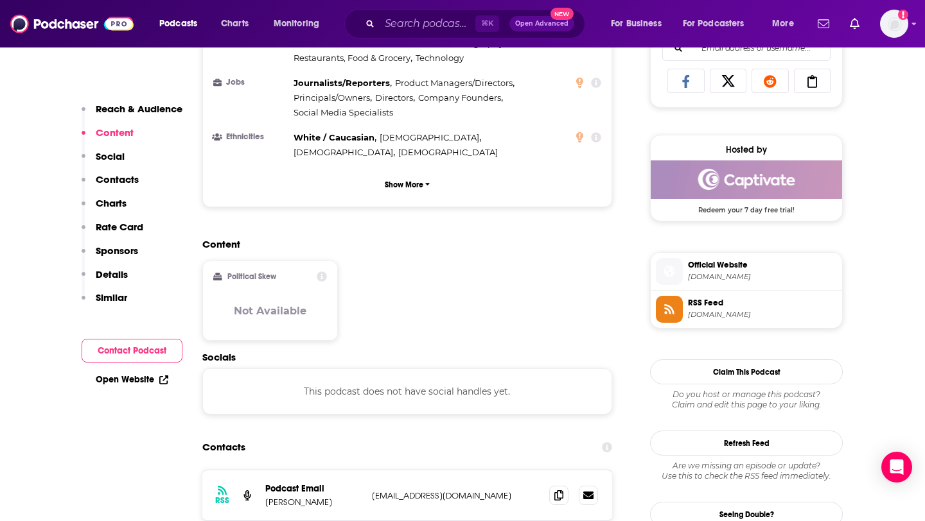
scroll to position [959, 0]
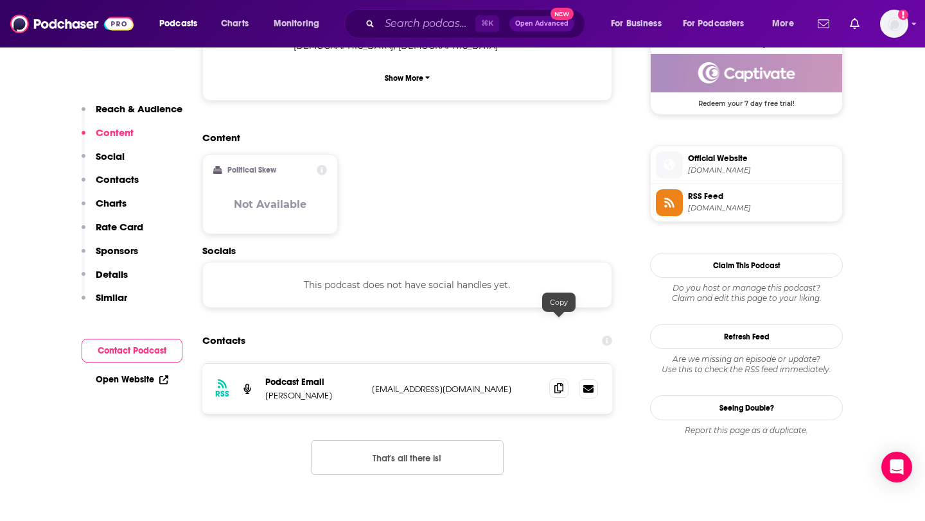
click at [552, 379] on span at bounding box center [558, 388] width 19 height 19
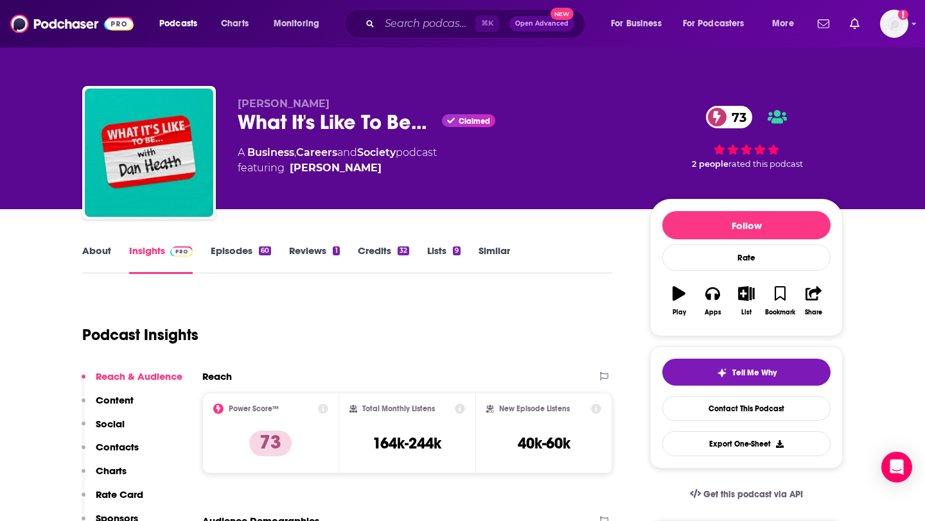
click at [255, 251] on link "Episodes 60" at bounding box center [241, 260] width 60 height 30
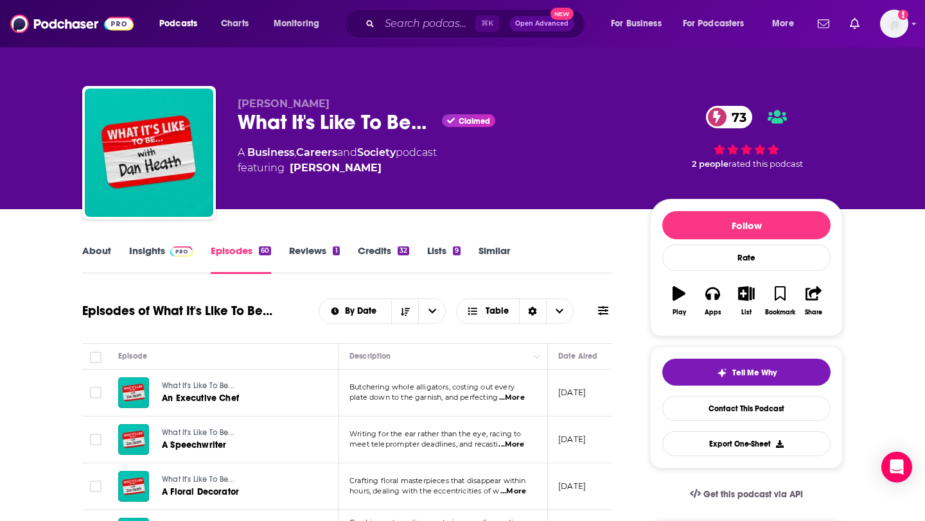
click at [153, 259] on link "Insights" at bounding box center [161, 260] width 64 height 30
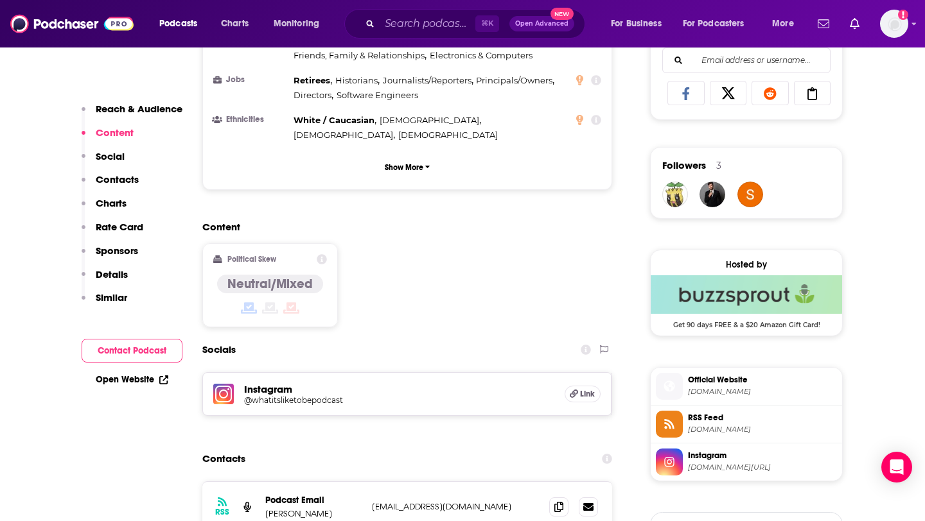
scroll to position [850, 0]
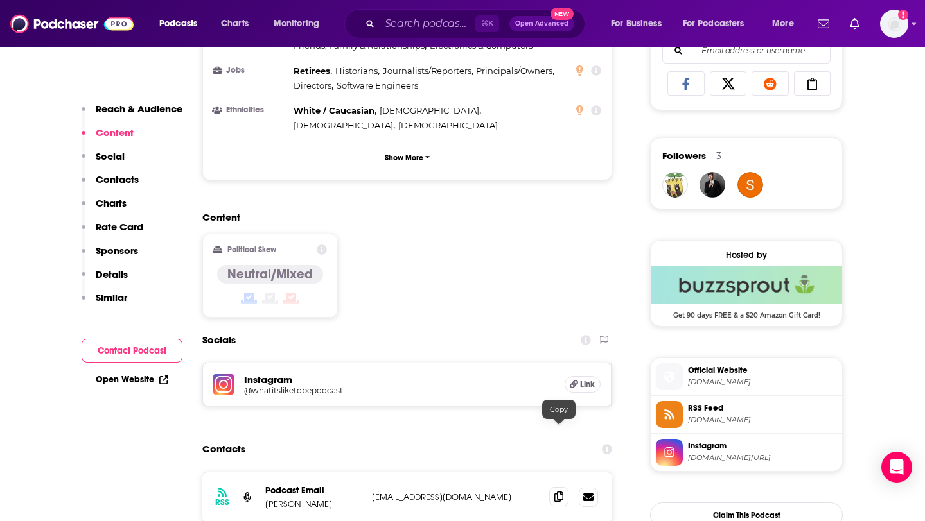
click at [550, 487] on span at bounding box center [558, 496] width 19 height 19
